Goal: Information Seeking & Learning: Learn about a topic

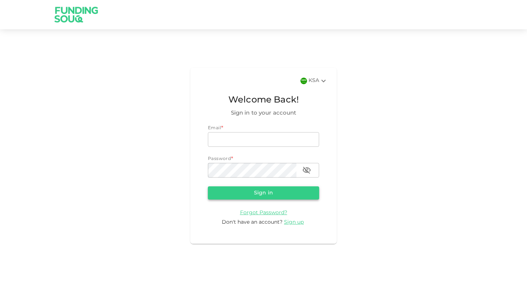
type input "[EMAIL_ADDRESS][DOMAIN_NAME]"
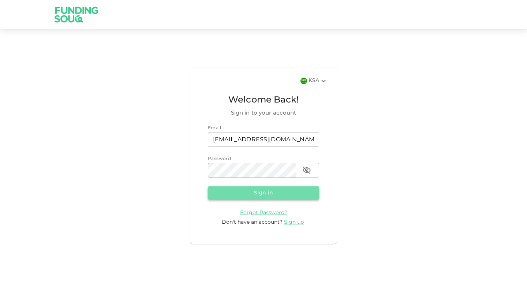
click at [281, 195] on button "Sign in" at bounding box center [263, 192] width 111 height 13
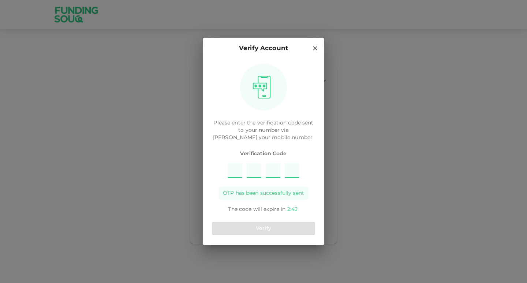
type input "1"
type input "7"
type input "6"
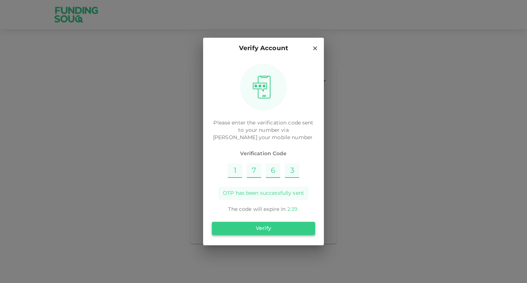
type input "3"
click at [277, 230] on button "Verify" at bounding box center [263, 228] width 103 height 13
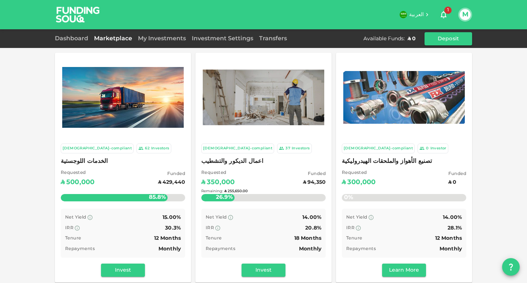
scroll to position [37, 0]
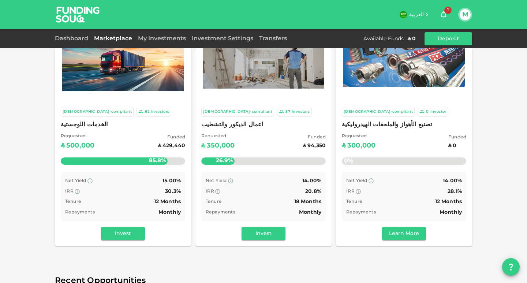
click at [274, 132] on div "اعمال الديكور والتشطيب Requested ʢ 350,000 Funded ʢ 94,350 26.9% Remaining : ʢ …" at bounding box center [263, 144] width 124 height 49
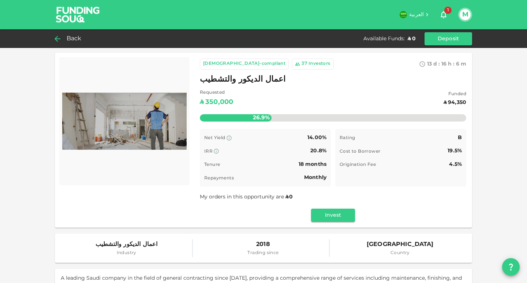
click at [57, 38] on icon at bounding box center [58, 39] width 6 height 6
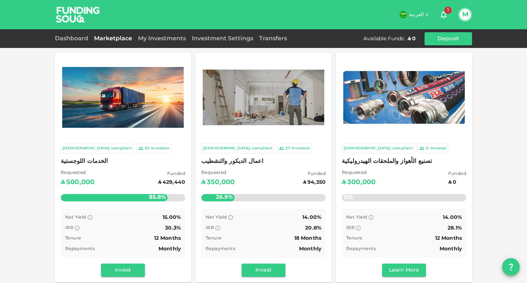
click at [117, 123] on img at bounding box center [122, 97] width 121 height 61
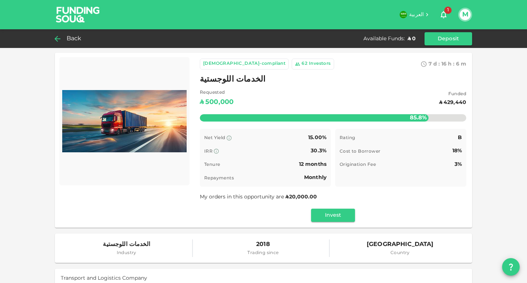
click at [59, 40] on icon at bounding box center [57, 38] width 9 height 9
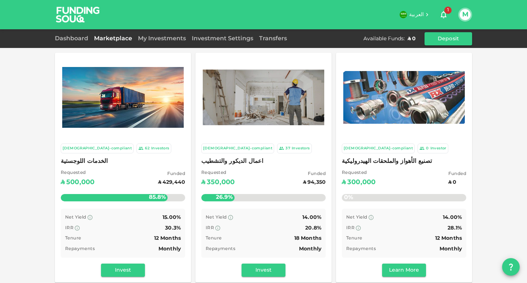
click at [387, 106] on img at bounding box center [403, 97] width 121 height 53
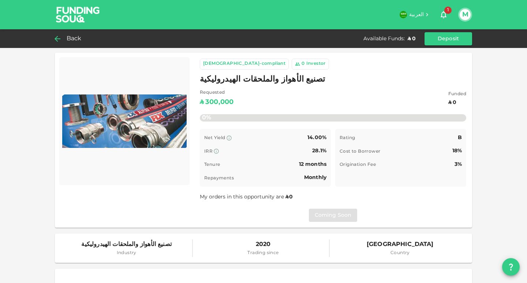
click at [59, 40] on icon at bounding box center [57, 38] width 9 height 9
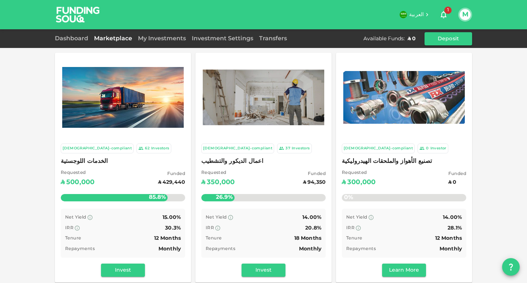
click at [410, 104] on img at bounding box center [403, 97] width 121 height 53
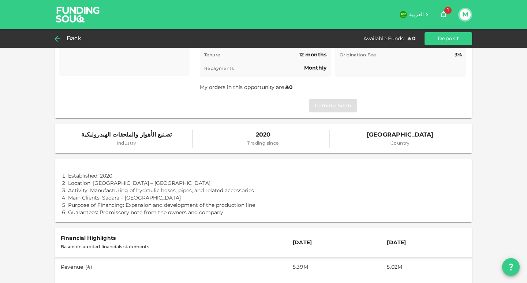
scroll to position [110, 0]
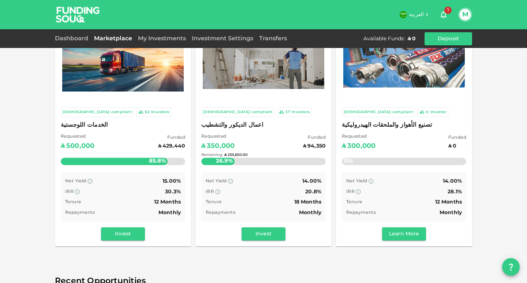
scroll to position [37, 0]
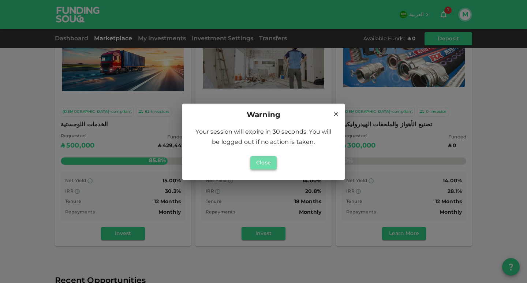
click at [267, 162] on button "Close" at bounding box center [263, 162] width 26 height 13
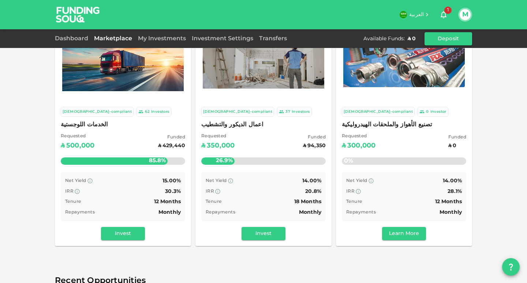
click at [119, 130] on span "الخدمات اللوجستية" at bounding box center [123, 125] width 124 height 10
